Goal: Information Seeking & Learning: Find specific fact

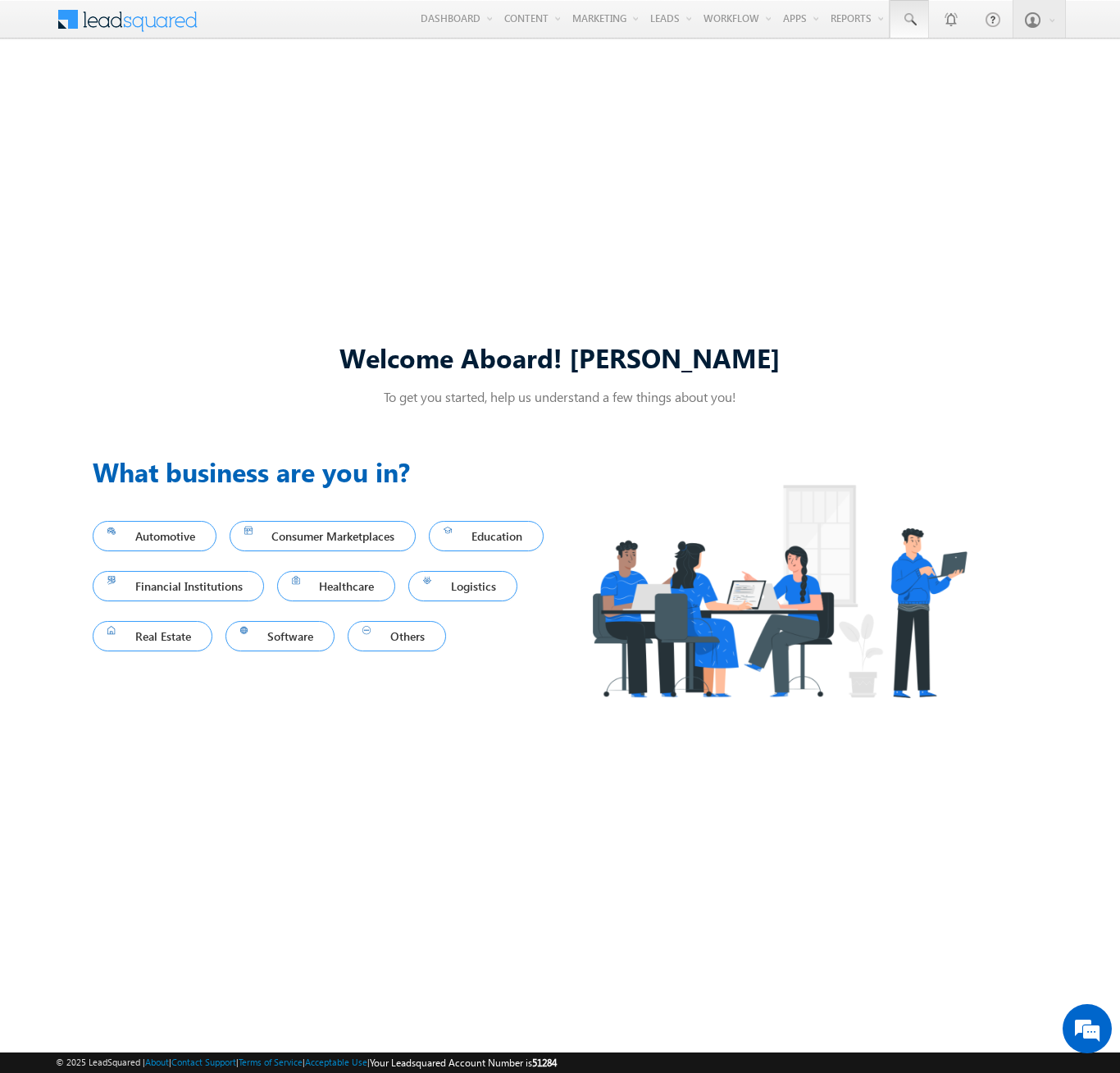
click at [909, 20] on span at bounding box center [909, 20] width 17 height 17
type input "8963539622"
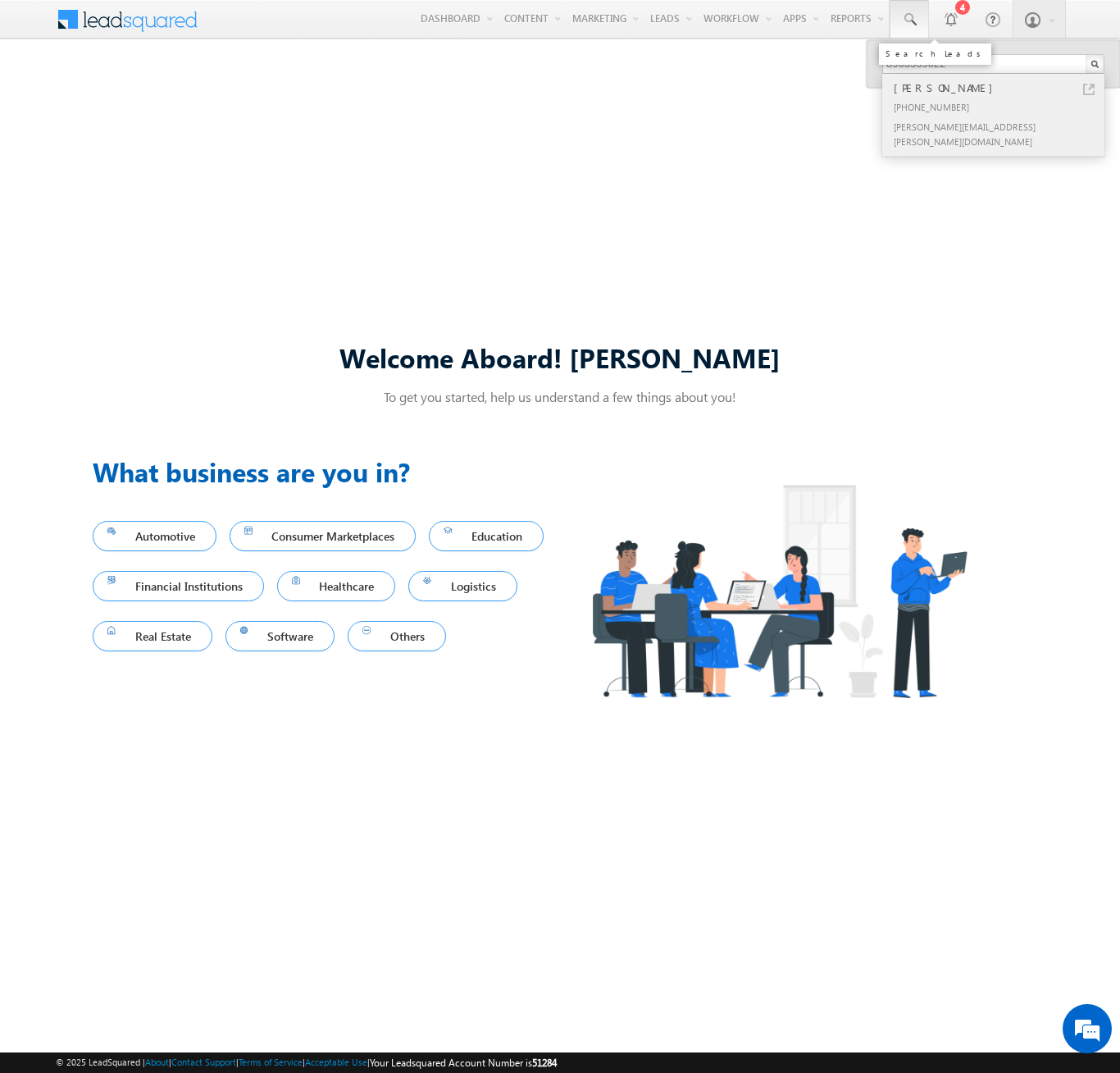
click at [1000, 88] on div "[PERSON_NAME]" at bounding box center [999, 88] width 219 height 18
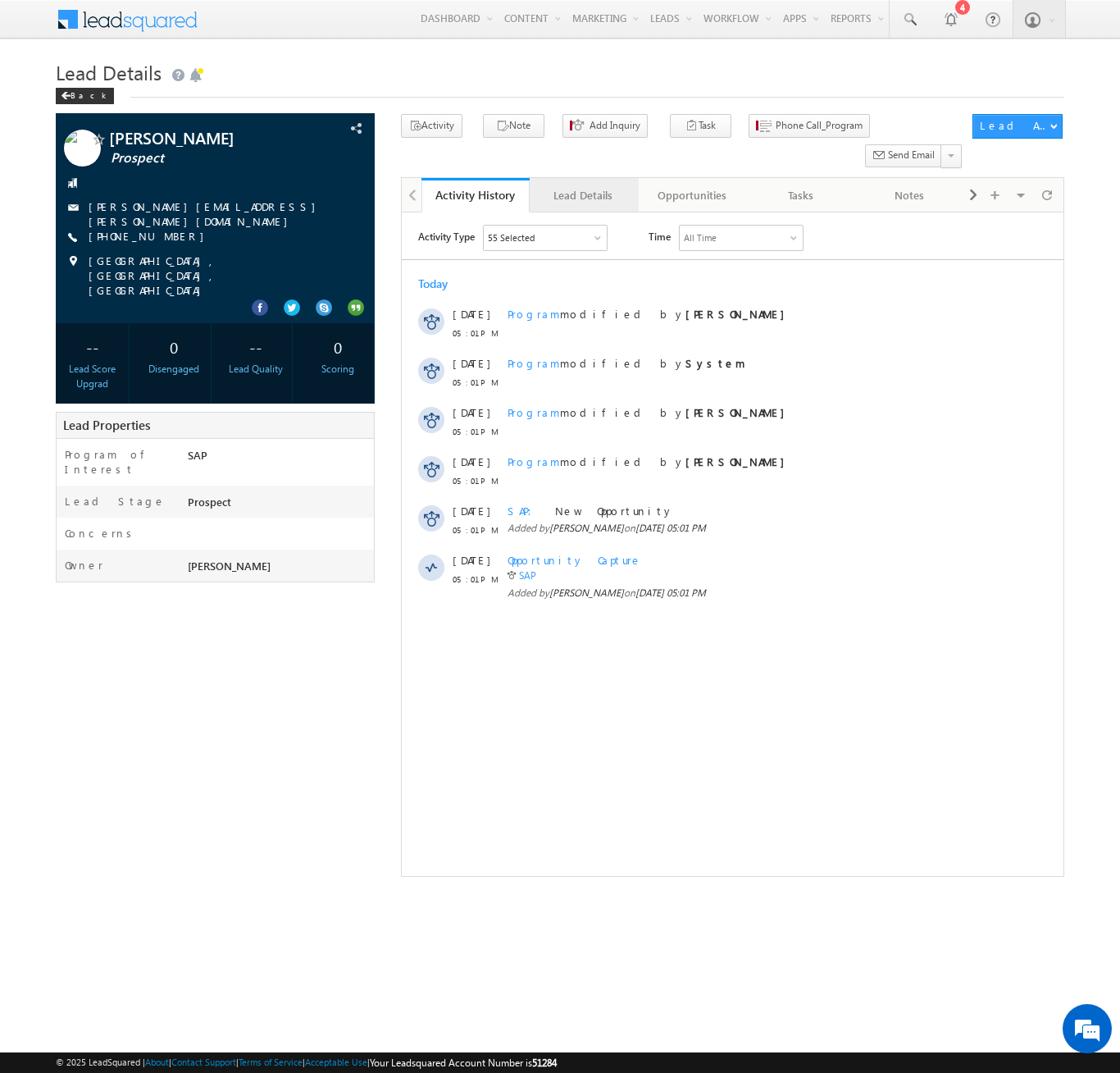
click at [583, 185] on div "Lead Details" at bounding box center [583, 195] width 81 height 20
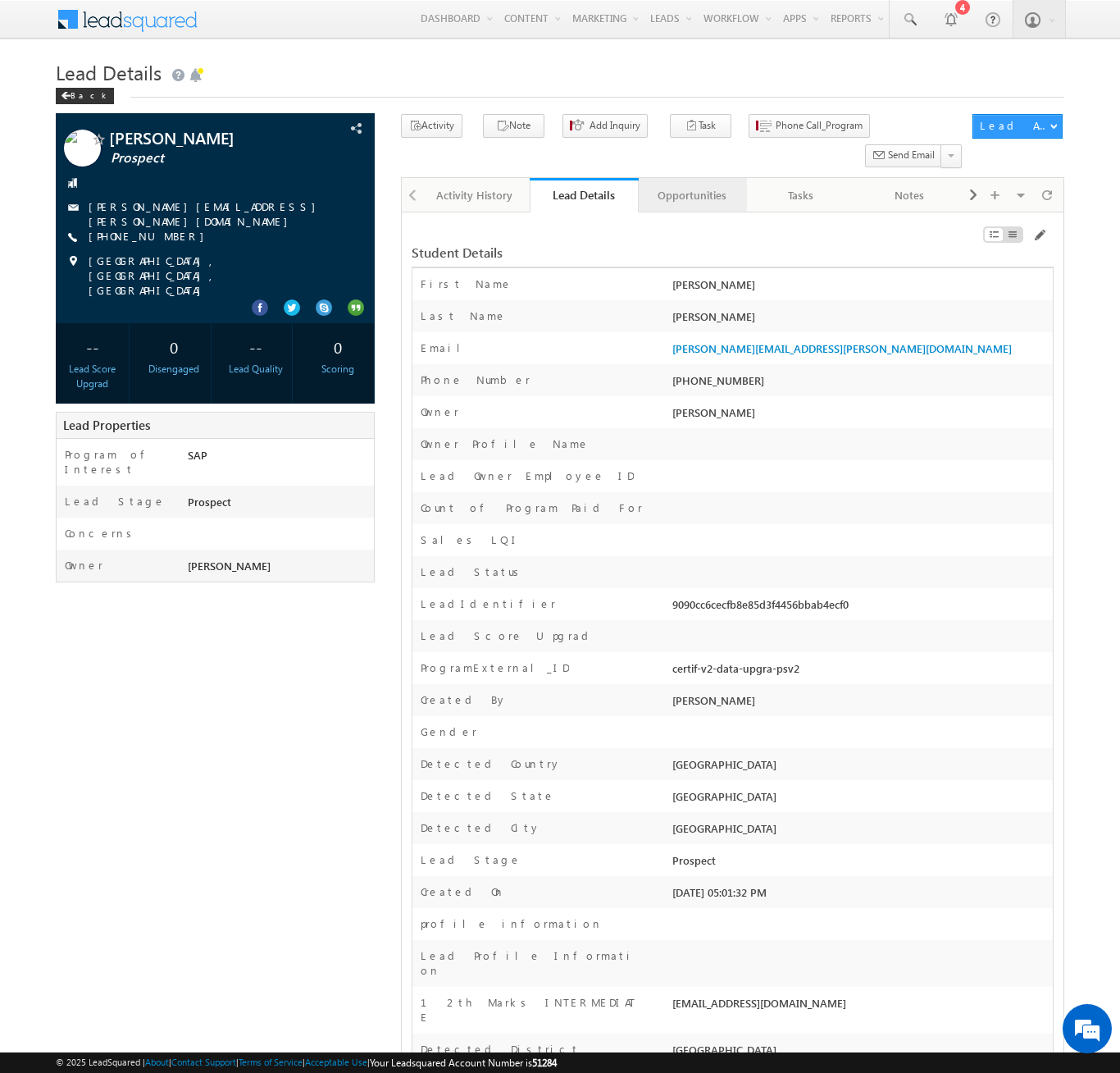
click at [691, 185] on div "Opportunities" at bounding box center [692, 195] width 81 height 20
